Goal: Information Seeking & Learning: Check status

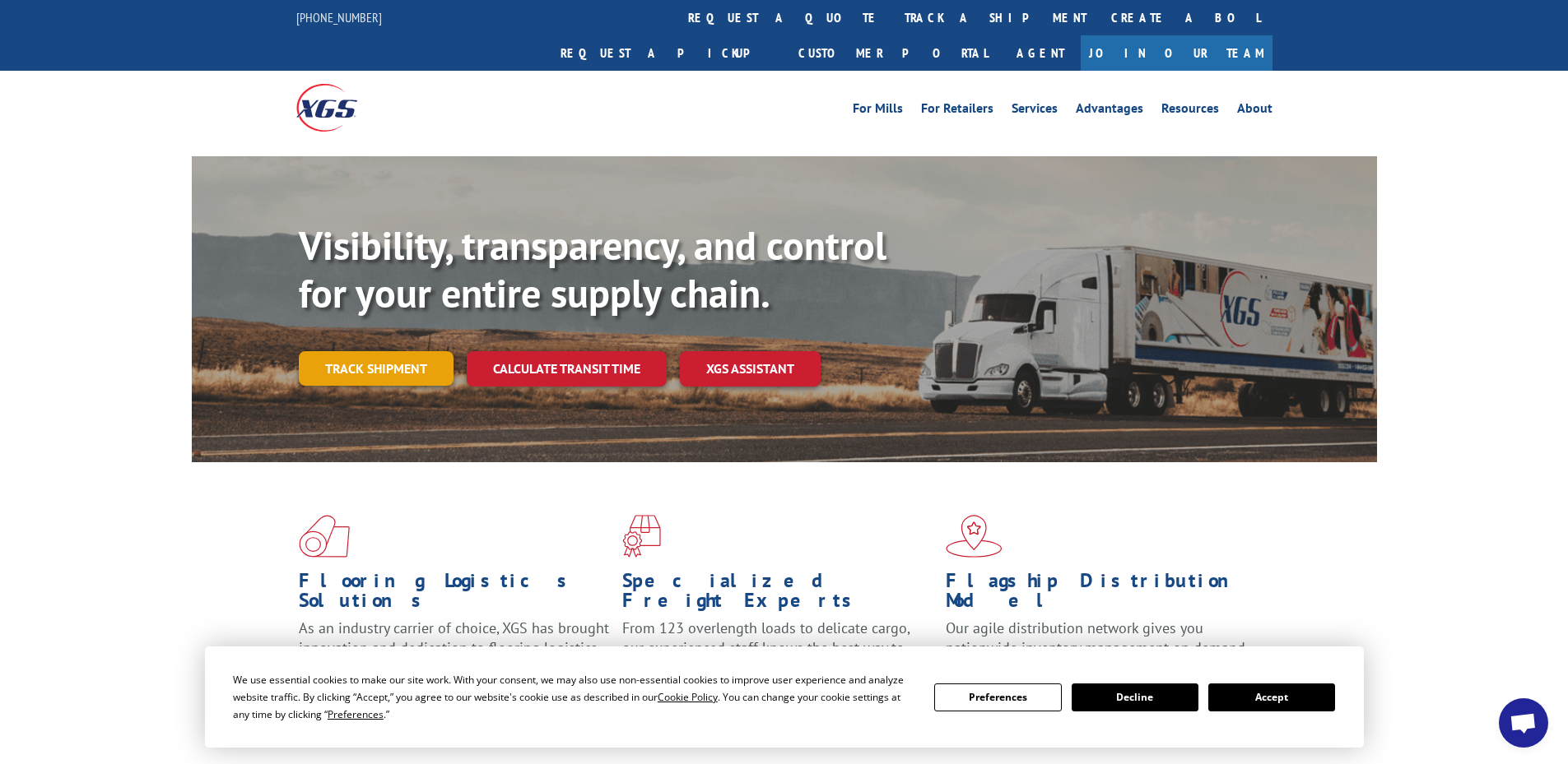
click at [377, 351] on link "Track shipment" at bounding box center [376, 368] width 154 height 34
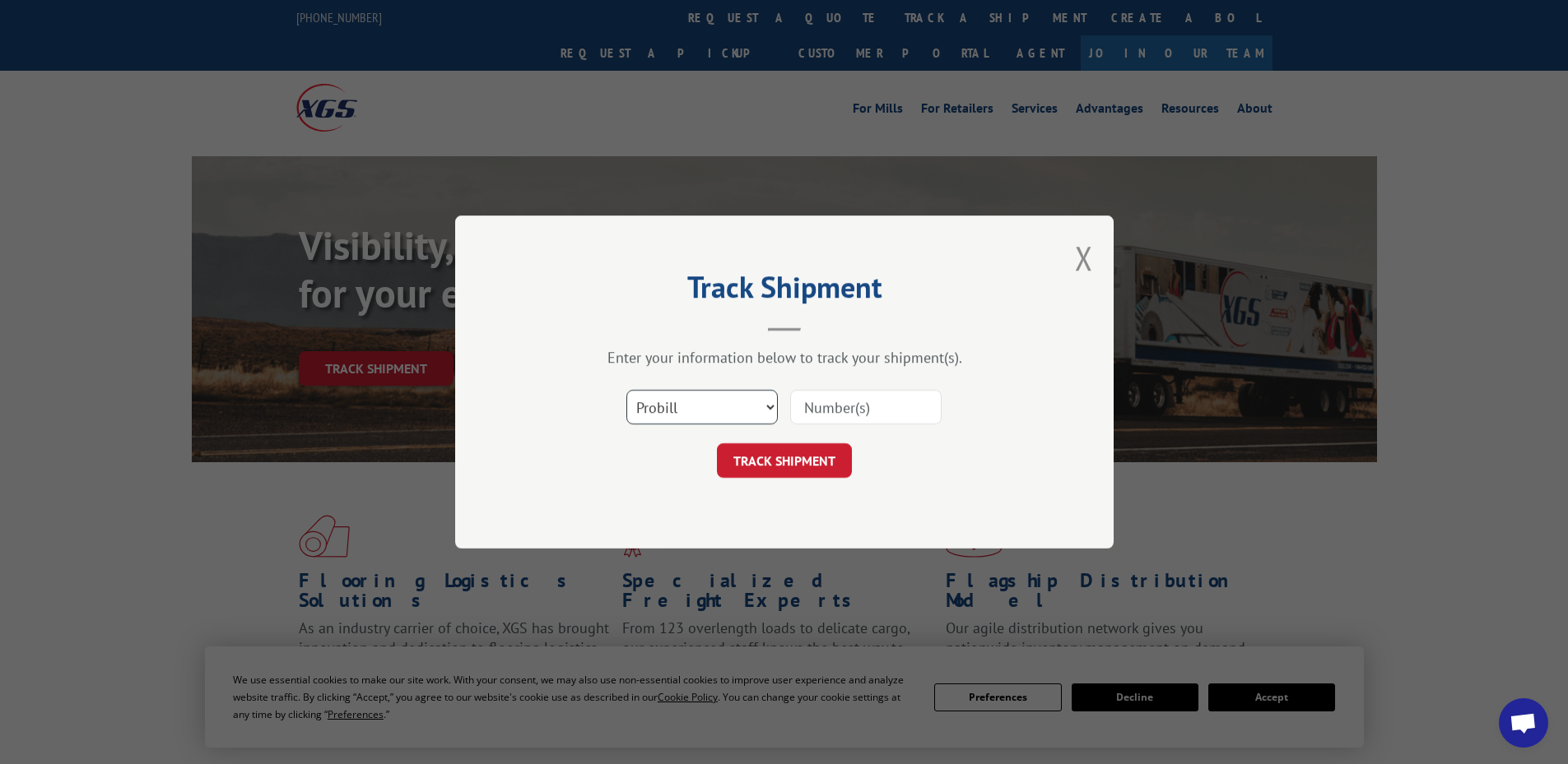
drag, startPoint x: 738, startPoint y: 398, endPoint x: 735, endPoint y: 416, distance: 18.2
click at [738, 398] on select "Select category... Probill BOL PO" at bounding box center [702, 407] width 152 height 34
select select "po"
click at [626, 390] on select "Select category... Probill BOL PO" at bounding box center [702, 407] width 152 height 34
click at [899, 406] on input at bounding box center [866, 407] width 152 height 34
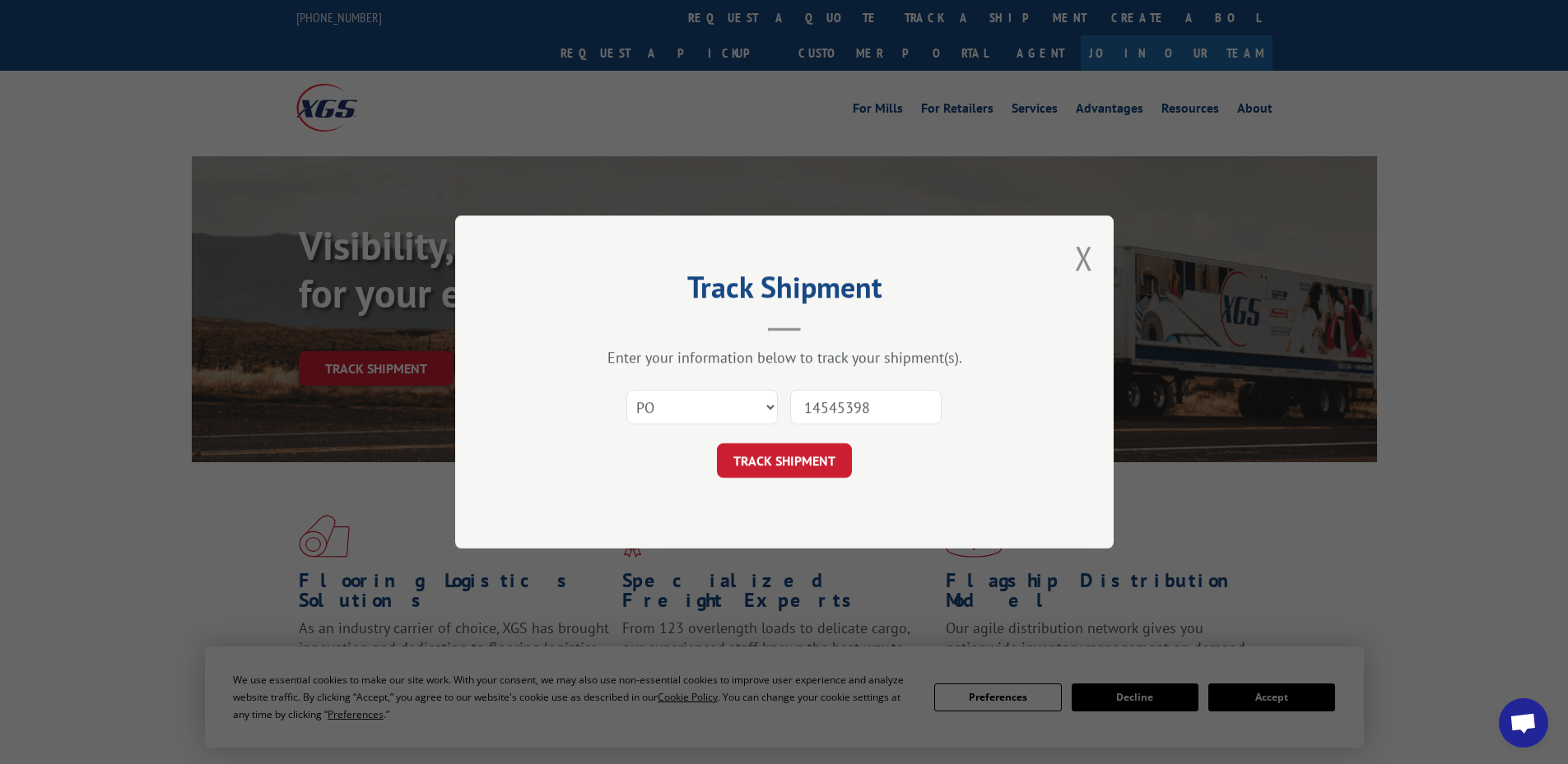
type input "14545398"
click at [717, 443] on button "TRACK SHIPMENT" at bounding box center [784, 460] width 135 height 34
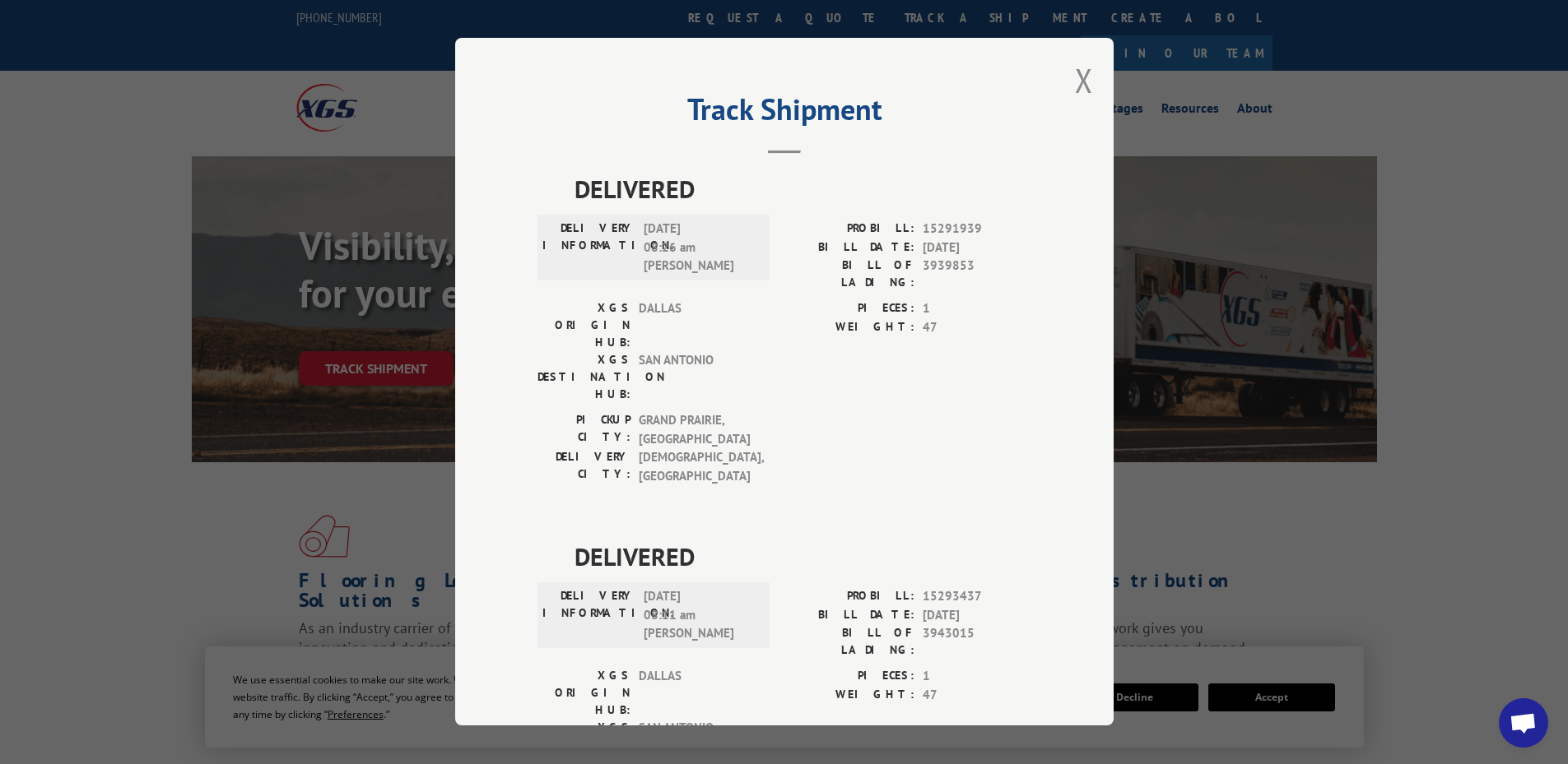
click at [1086, 79] on div "Track Shipment DELIVERED DELIVERY INFORMATION: [DATE] 08:26 am [PERSON_NAME] PR…" at bounding box center [784, 382] width 659 height 688
click at [1075, 79] on button "Close modal" at bounding box center [1084, 80] width 19 height 43
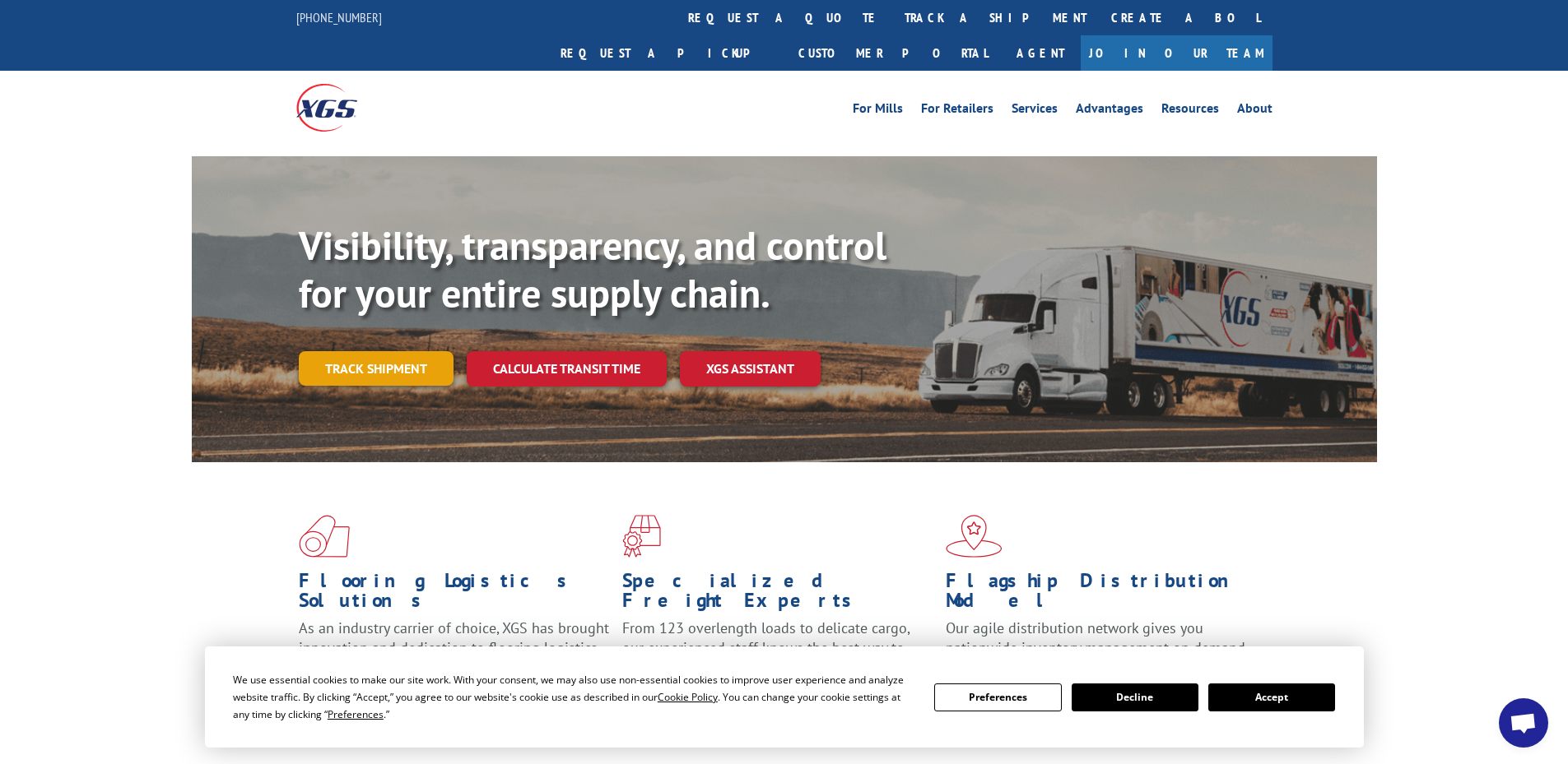
click at [398, 351] on link "Track shipment" at bounding box center [376, 368] width 154 height 34
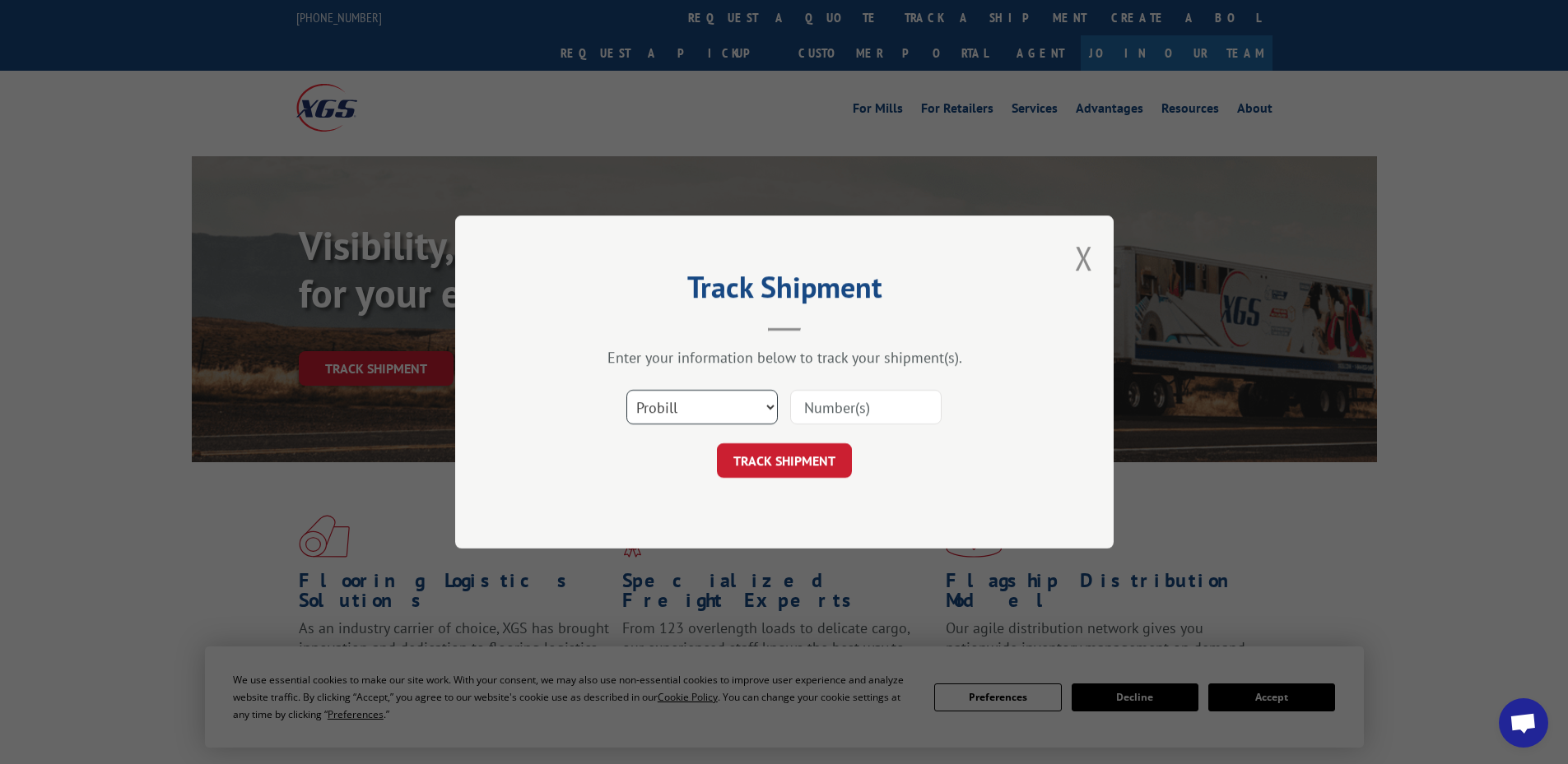
click at [717, 398] on select "Select category... Probill BOL PO" at bounding box center [702, 407] width 152 height 34
select select "po"
click at [626, 390] on select "Select category... Probill BOL PO" at bounding box center [702, 407] width 152 height 34
click at [820, 409] on input at bounding box center [866, 407] width 152 height 34
type input "14545396"
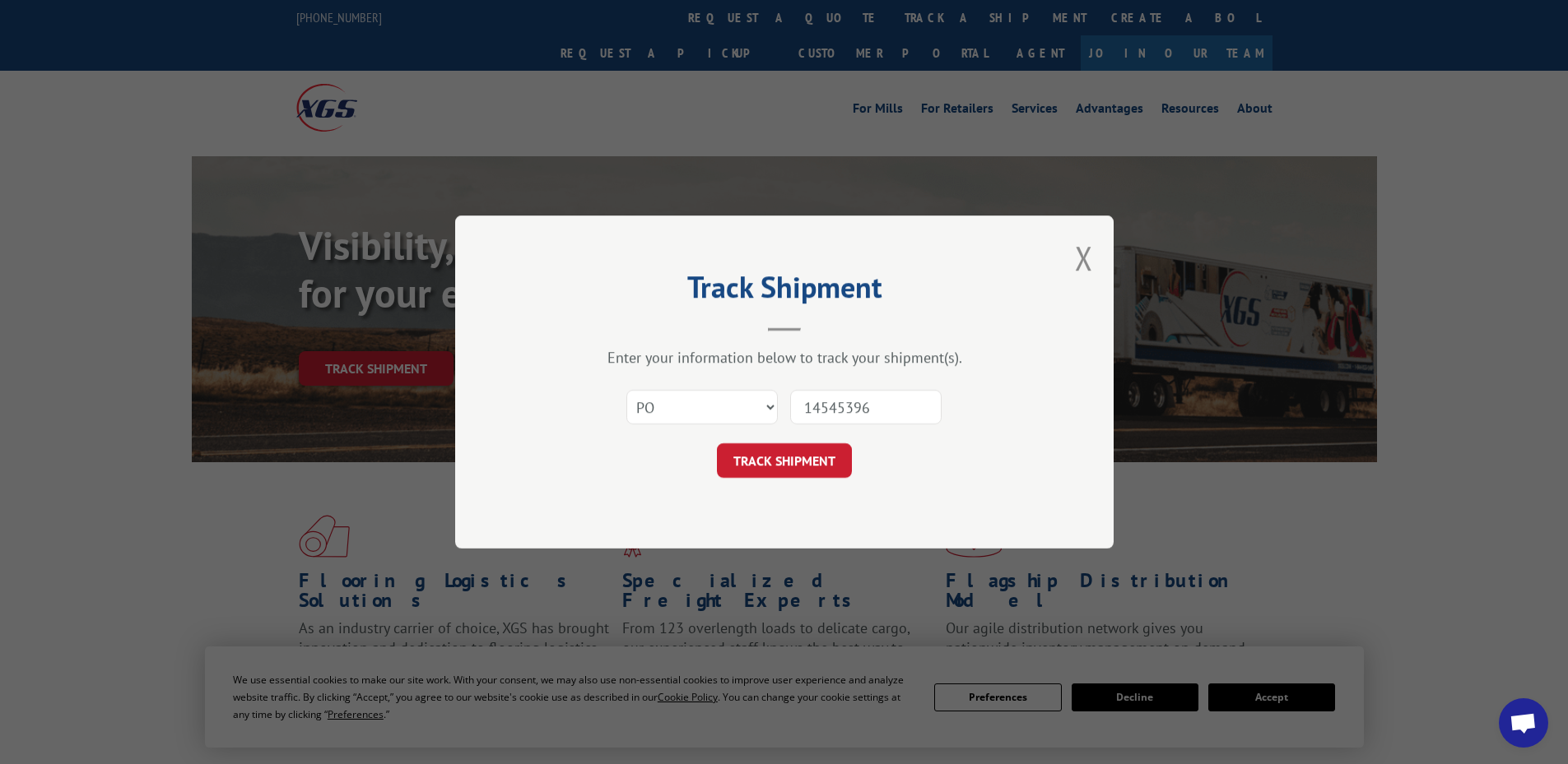
click at [717, 443] on button "TRACK SHIPMENT" at bounding box center [784, 460] width 135 height 34
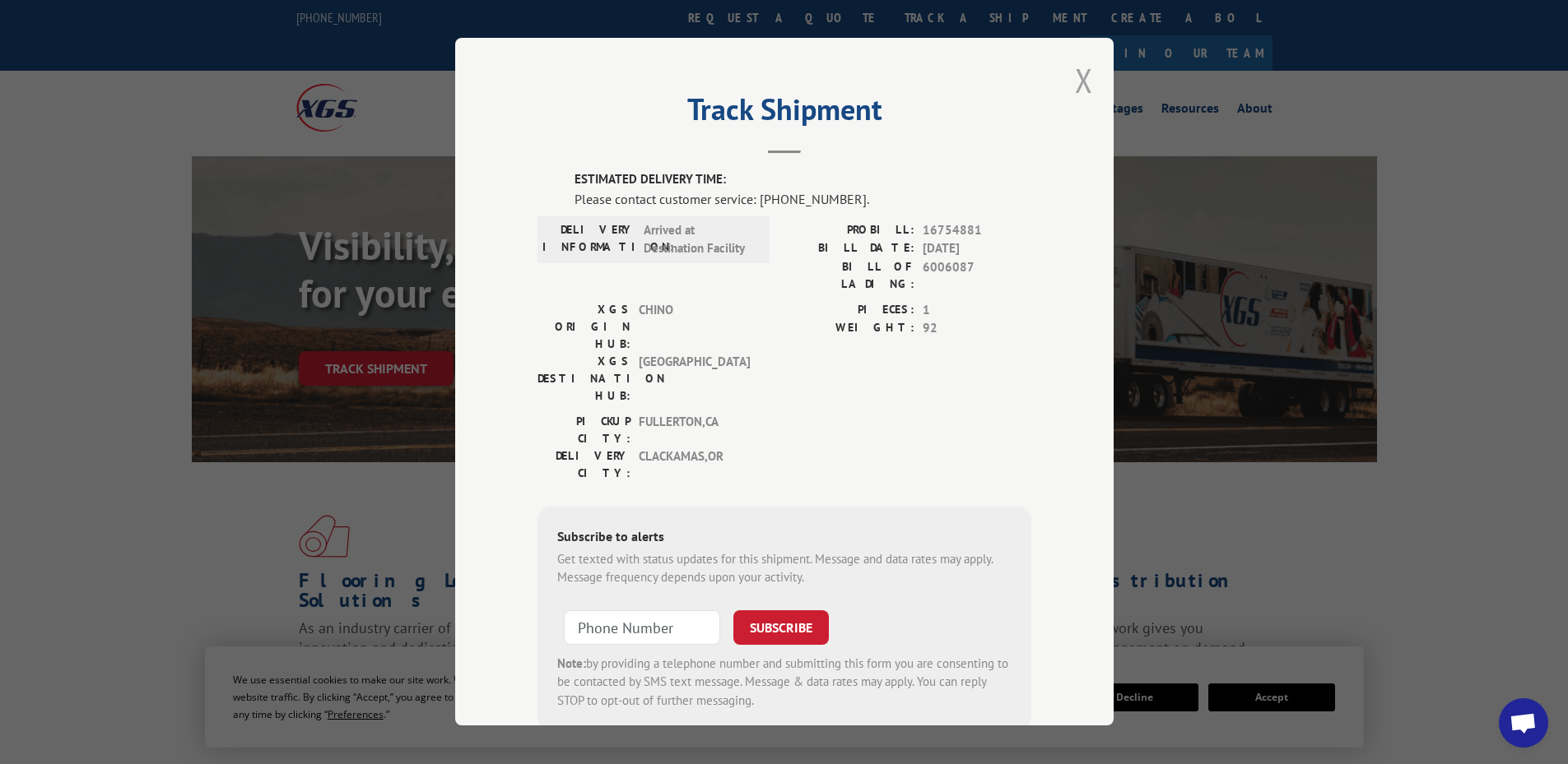
click at [1075, 84] on button "Close modal" at bounding box center [1084, 80] width 19 height 43
